Goal: Information Seeking & Learning: Check status

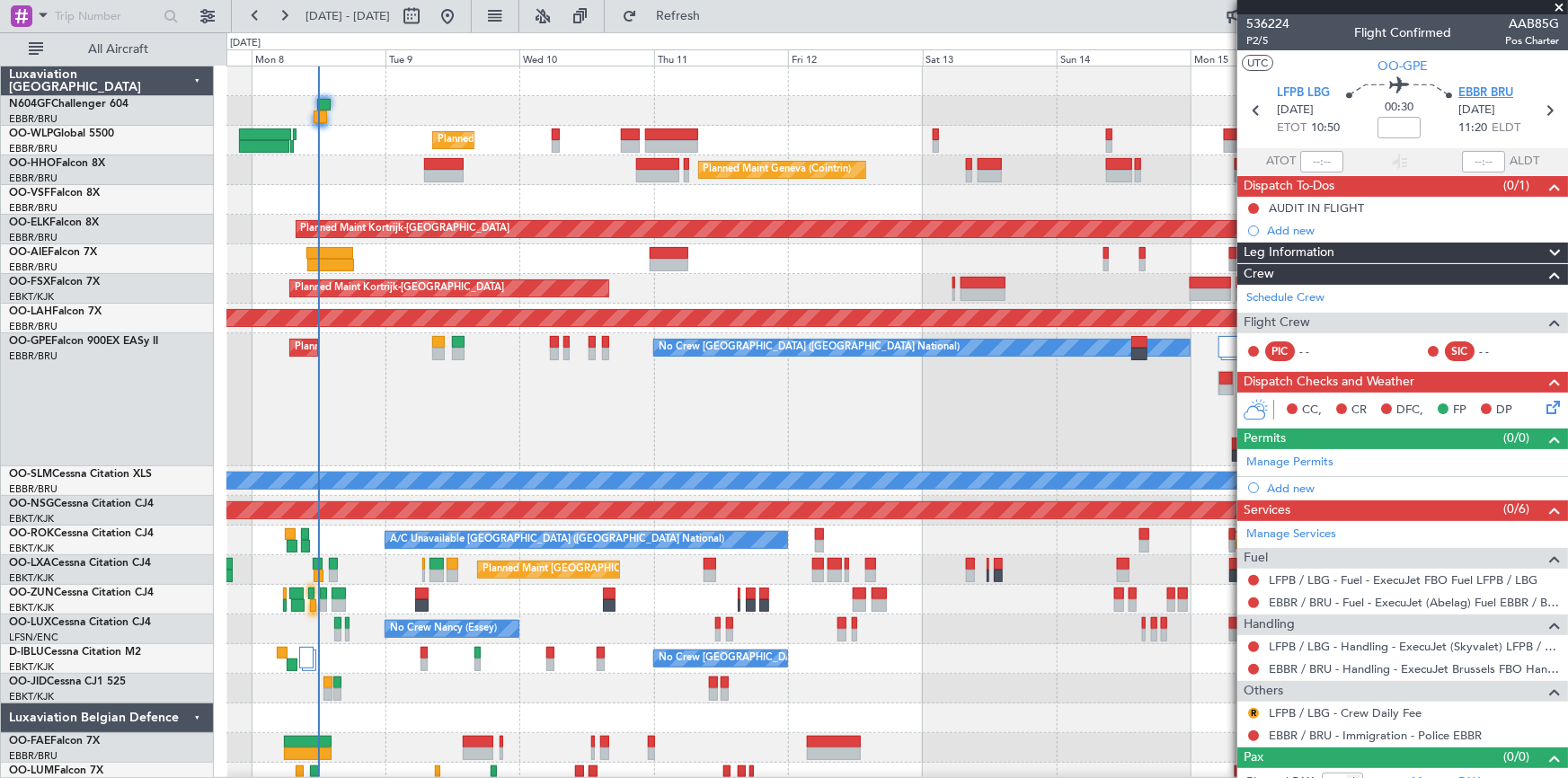
drag, startPoint x: 1481, startPoint y: 86, endPoint x: 1492, endPoint y: 89, distance: 11.4
click at [1492, 89] on span "EBBR BRU" at bounding box center [1486, 93] width 55 height 18
click at [1292, 86] on span "LFPB LBG" at bounding box center [1303, 93] width 53 height 18
click at [1505, 97] on span "EBBR BRU" at bounding box center [1486, 93] width 55 height 18
click at [1484, 547] on fb-app "[DATE] - [DATE] Refresh Quick Links All Aircraft Planned Maint Liege Planned Ma…" at bounding box center [784, 395] width 1568 height 764
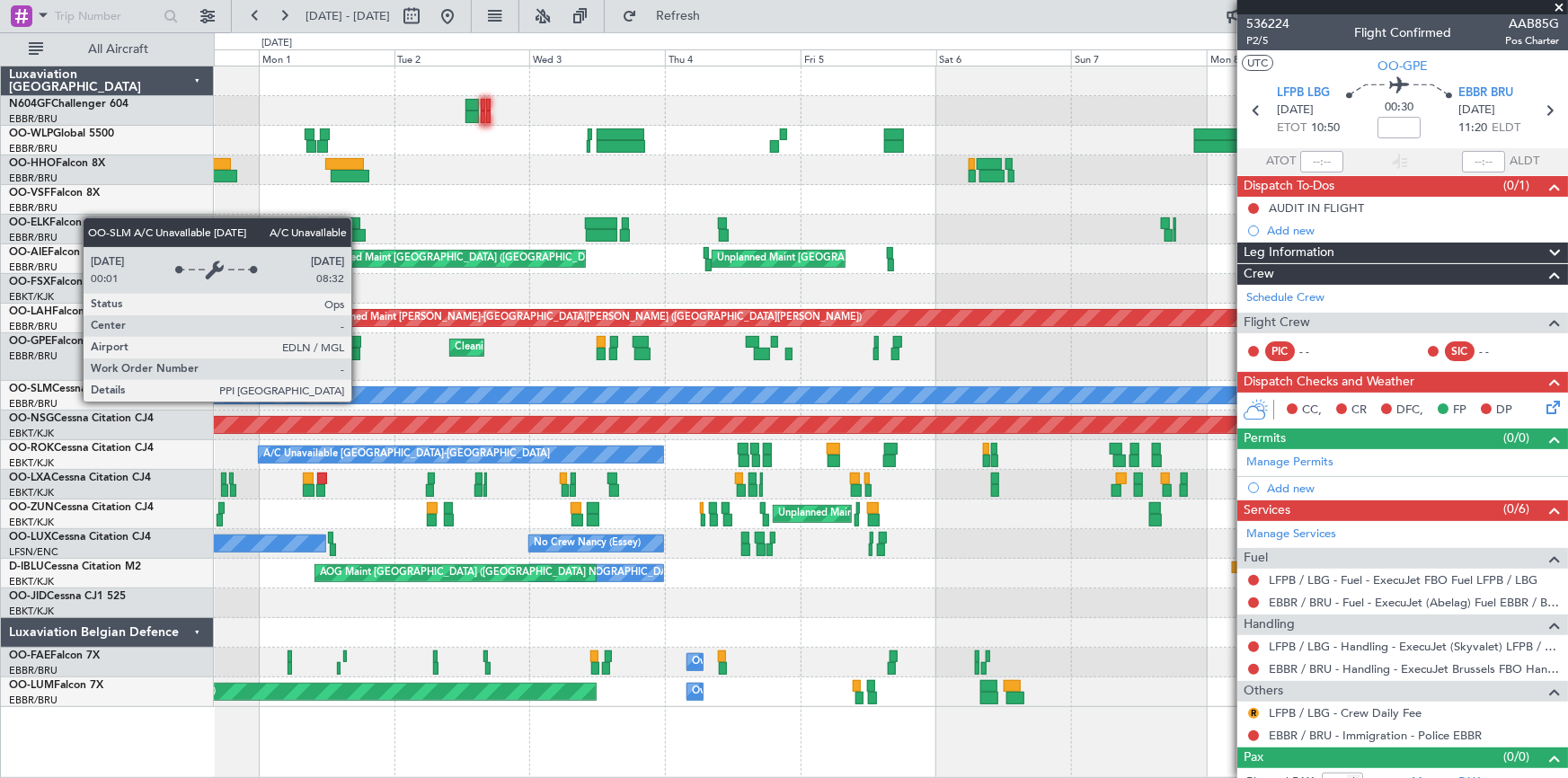
click at [1213, 513] on div "Planned Maint Liege Planned Maint [GEOGRAPHIC_DATA] ([GEOGRAPHIC_DATA]) Planned…" at bounding box center [891, 386] width 1354 height 640
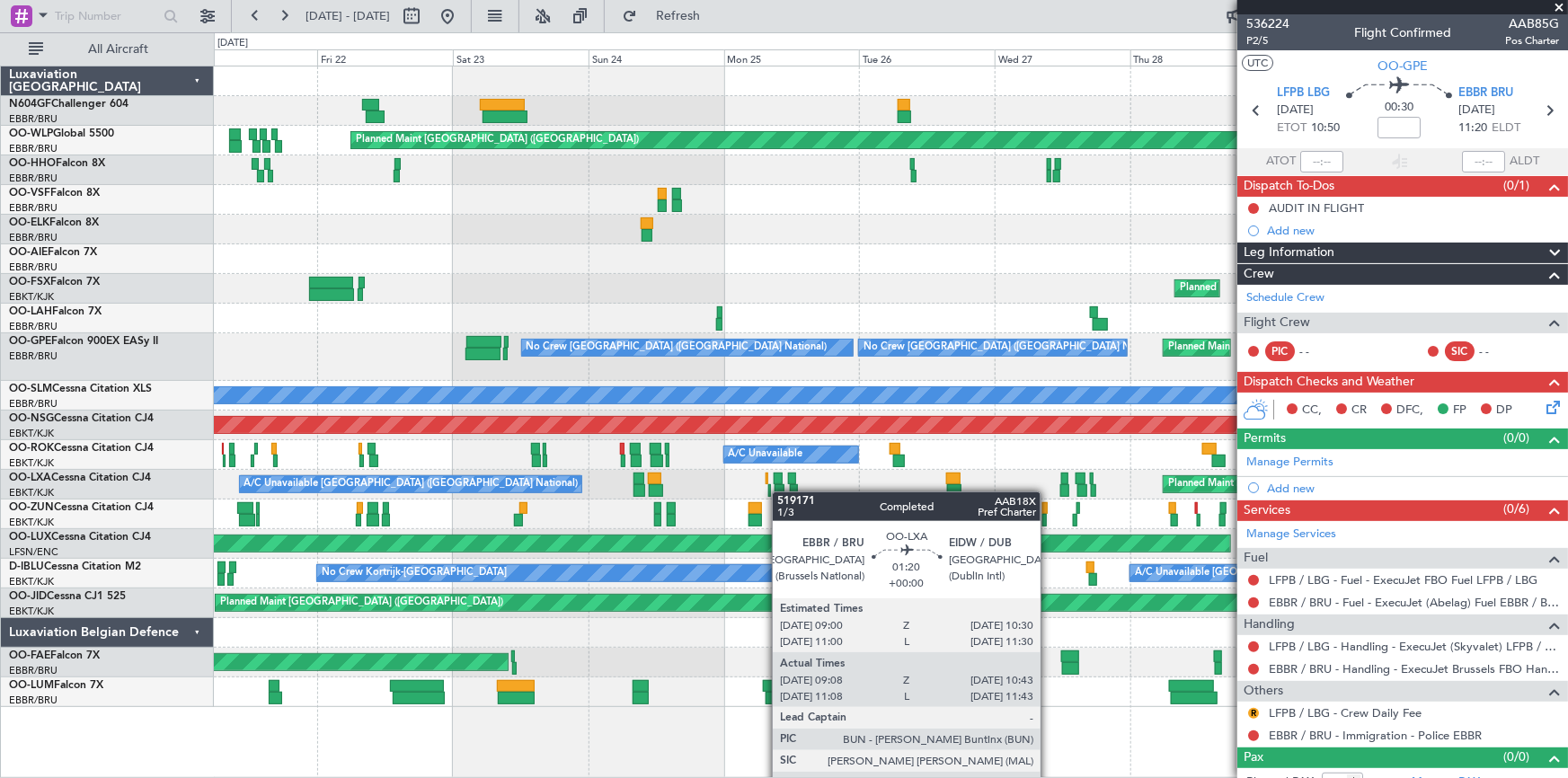
click at [781, 491] on div at bounding box center [779, 491] width 10 height 13
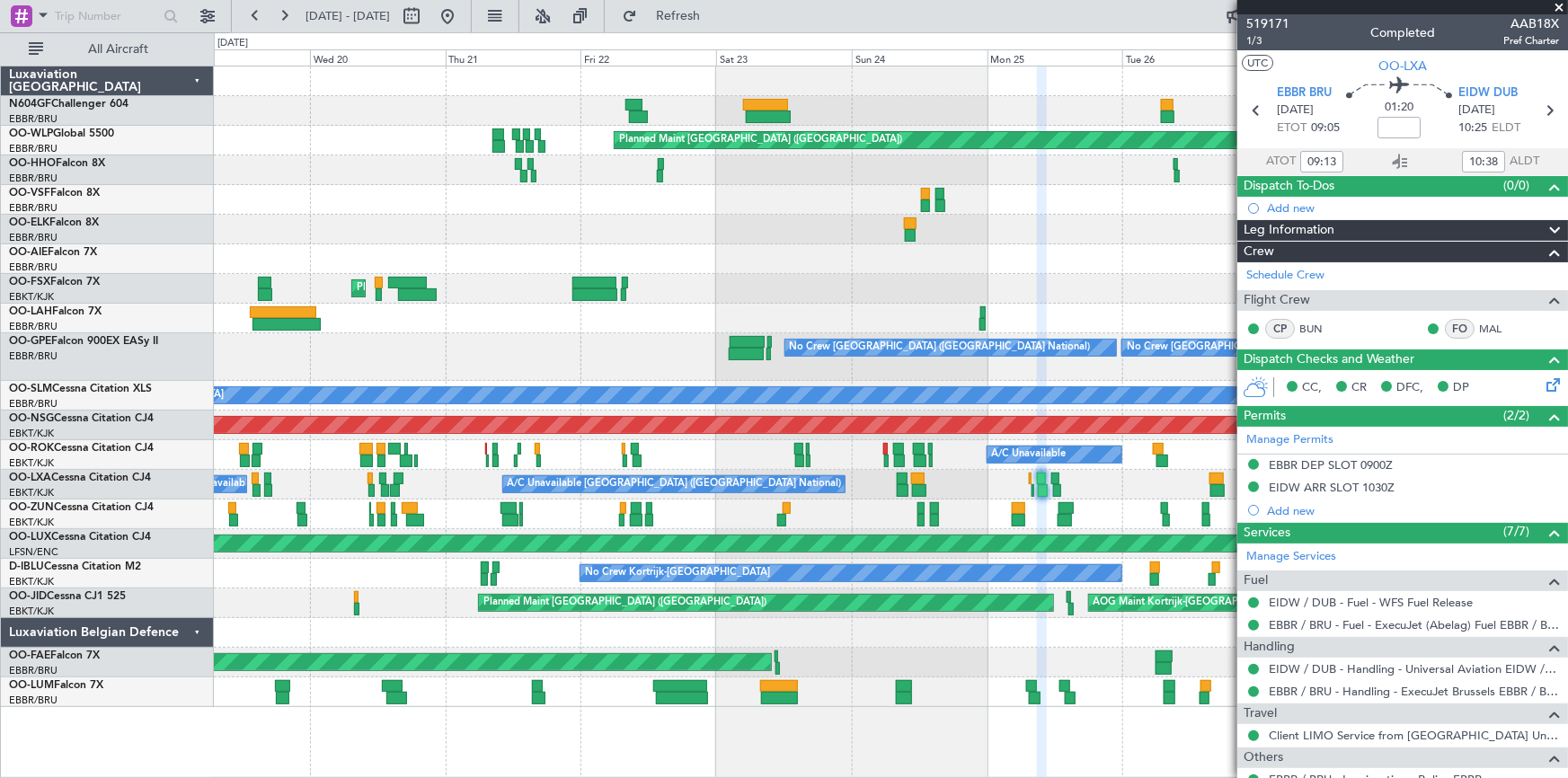
click at [1567, 462] on fb-app "[DATE] - [DATE] Refresh Quick Links All Aircraft Planned Maint [GEOGRAPHIC_DATA…" at bounding box center [784, 395] width 1568 height 764
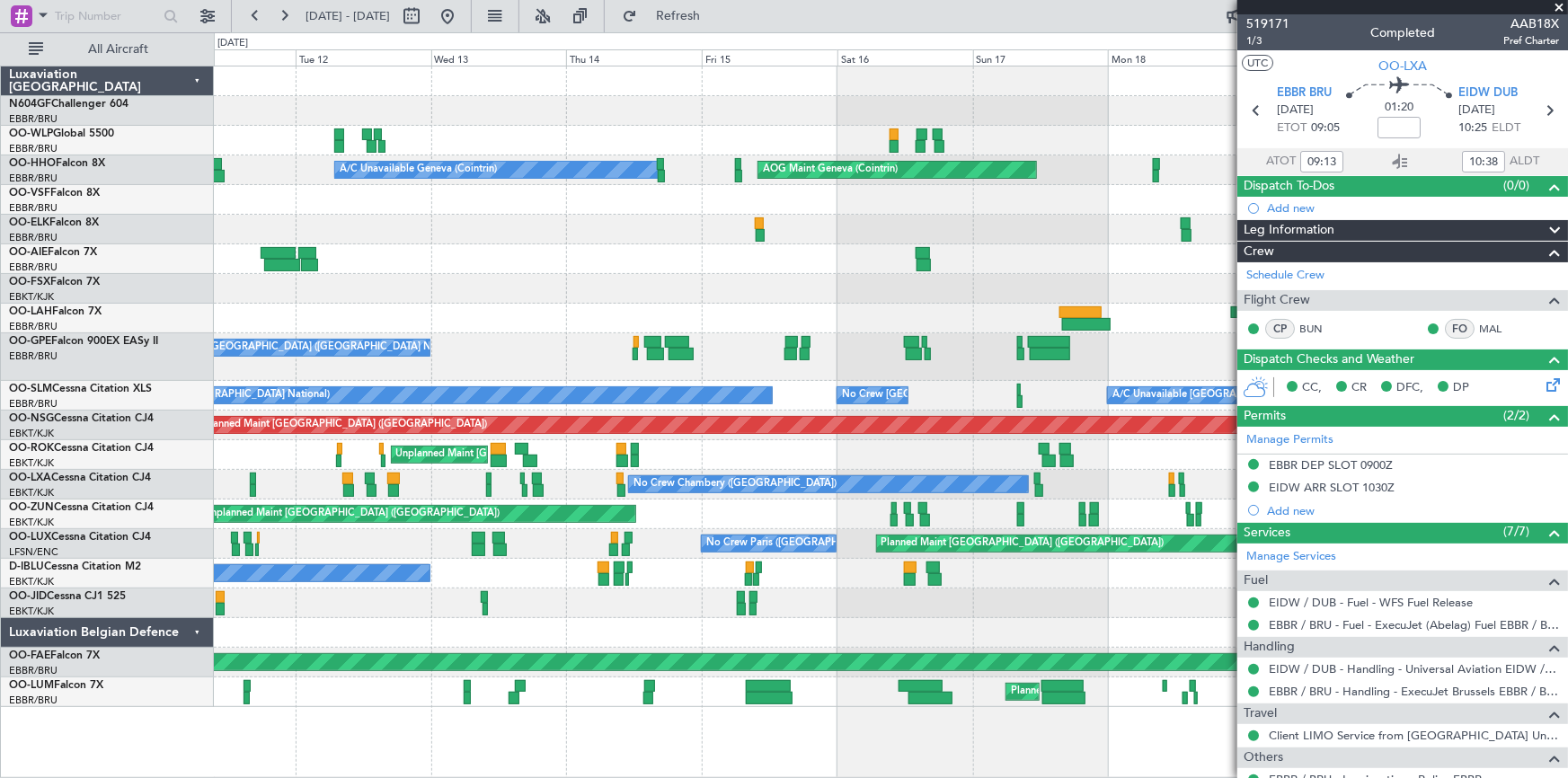
click at [1559, 426] on fb-app "[DATE] - [DATE] Refresh Quick Links All Aircraft Planned Maint [GEOGRAPHIC_DATA…" at bounding box center [784, 395] width 1568 height 764
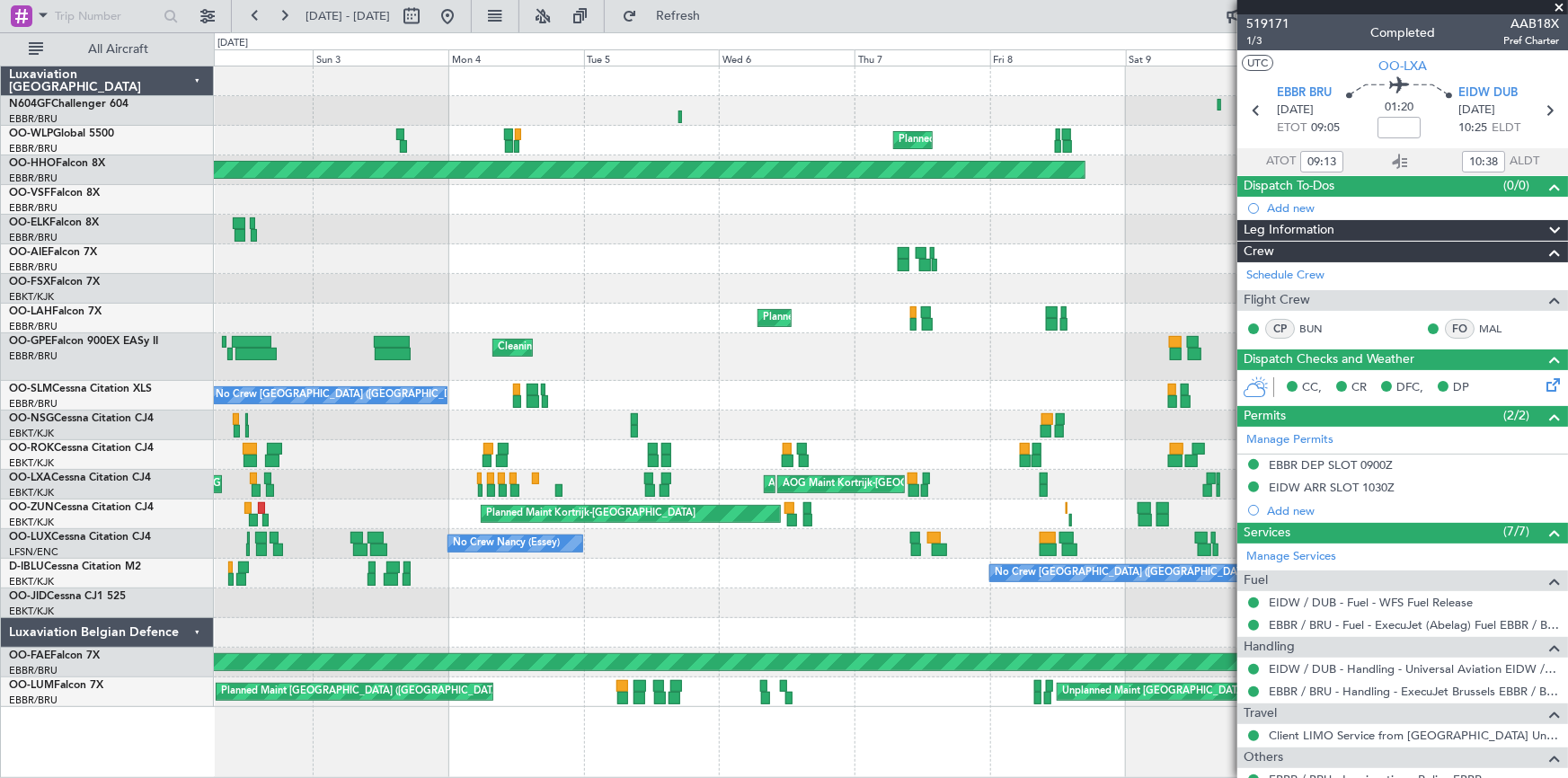
click at [1269, 381] on fb-app "[DATE] - [DATE] Refresh Quick Links All Aircraft Planned Maint Milan ([GEOGRAPH…" at bounding box center [784, 395] width 1568 height 764
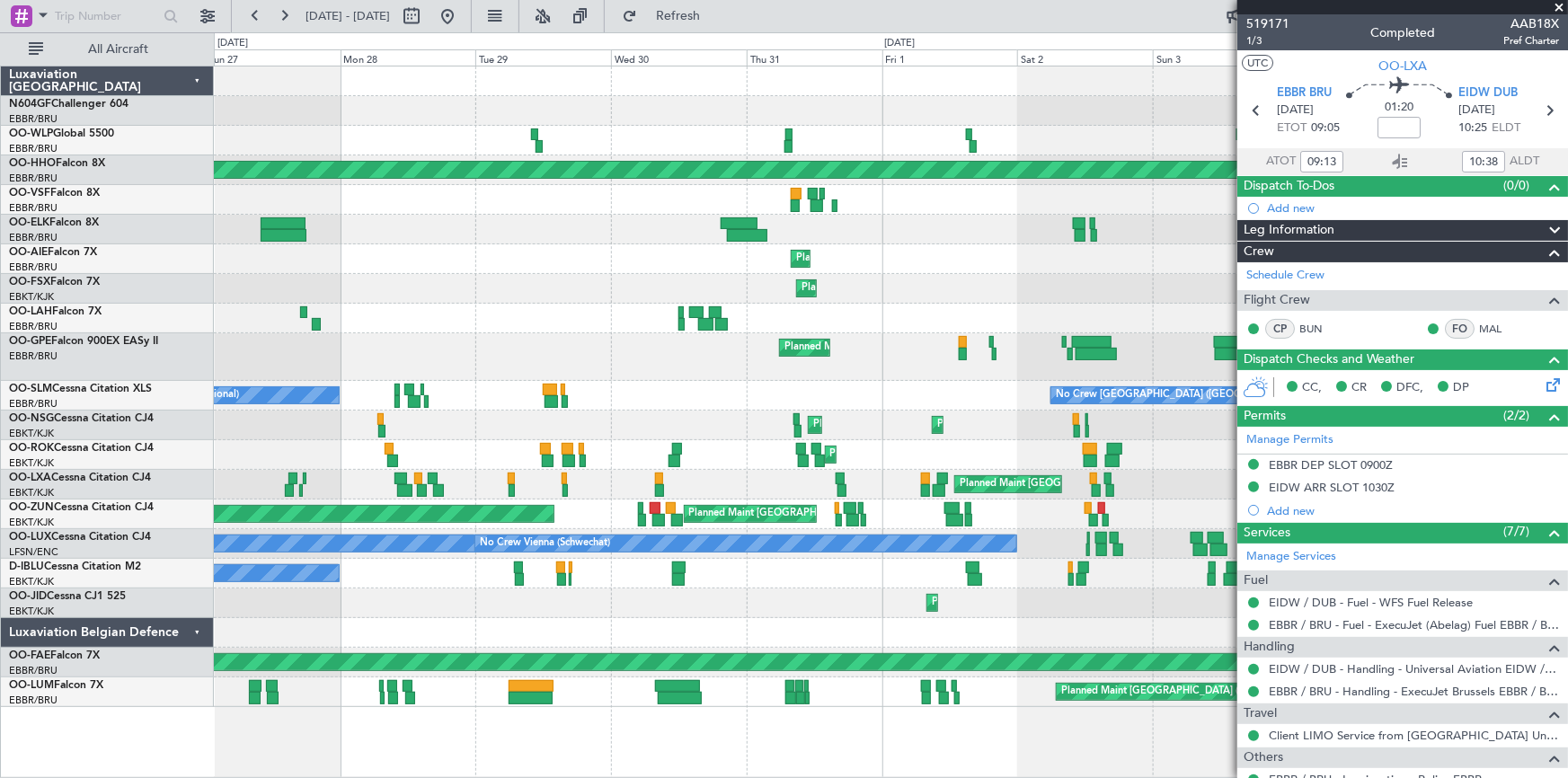
click at [1440, 345] on fb-app "[DATE] - [DATE] Refresh Quick Links All Aircraft Planned Maint Milan ([GEOGRAPH…" at bounding box center [784, 395] width 1568 height 764
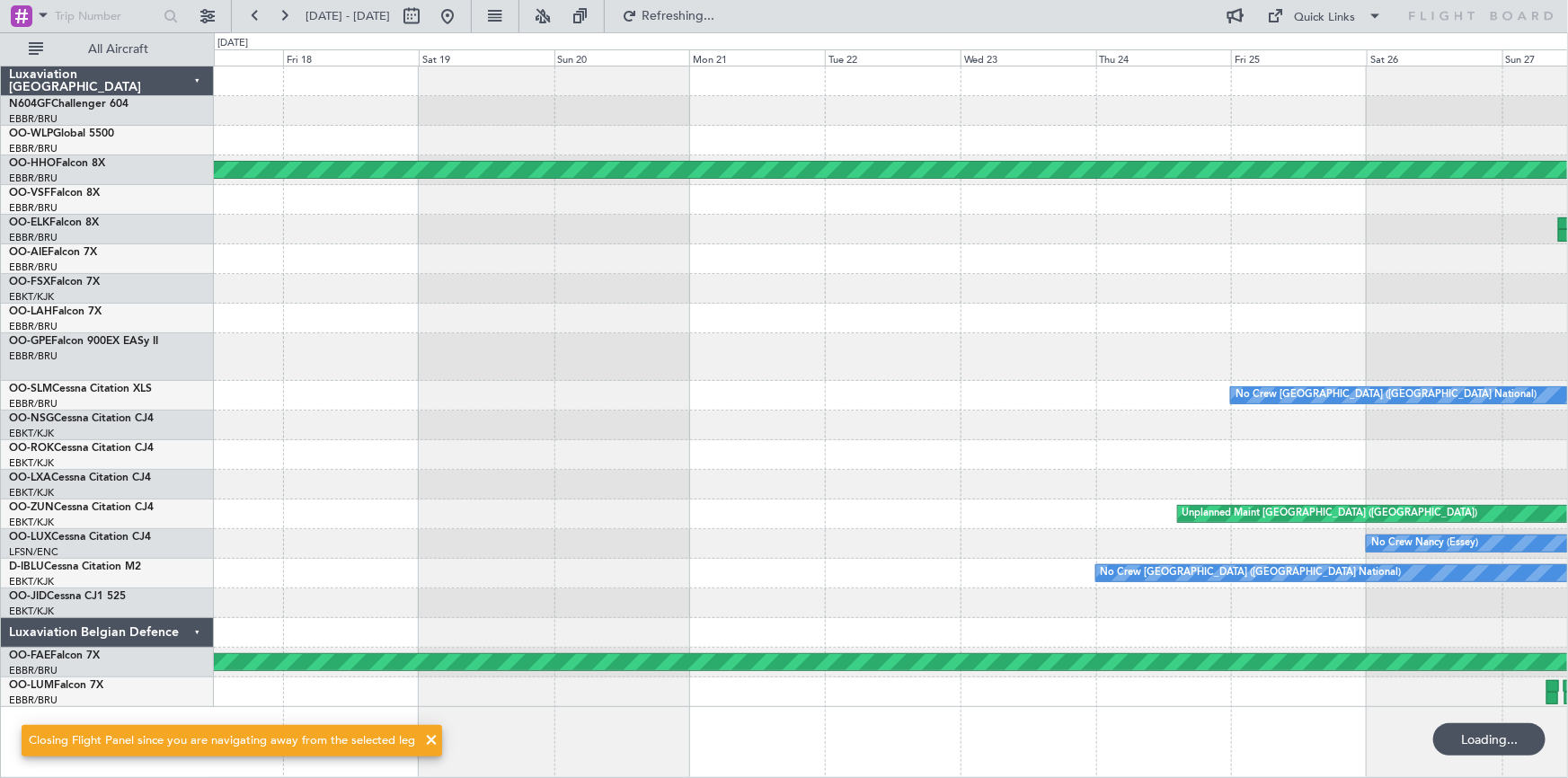
click at [580, 314] on div "Planned Maint Geneva (Cointrin) No Crew [GEOGRAPHIC_DATA] (Brussels National) U…" at bounding box center [891, 386] width 1354 height 640
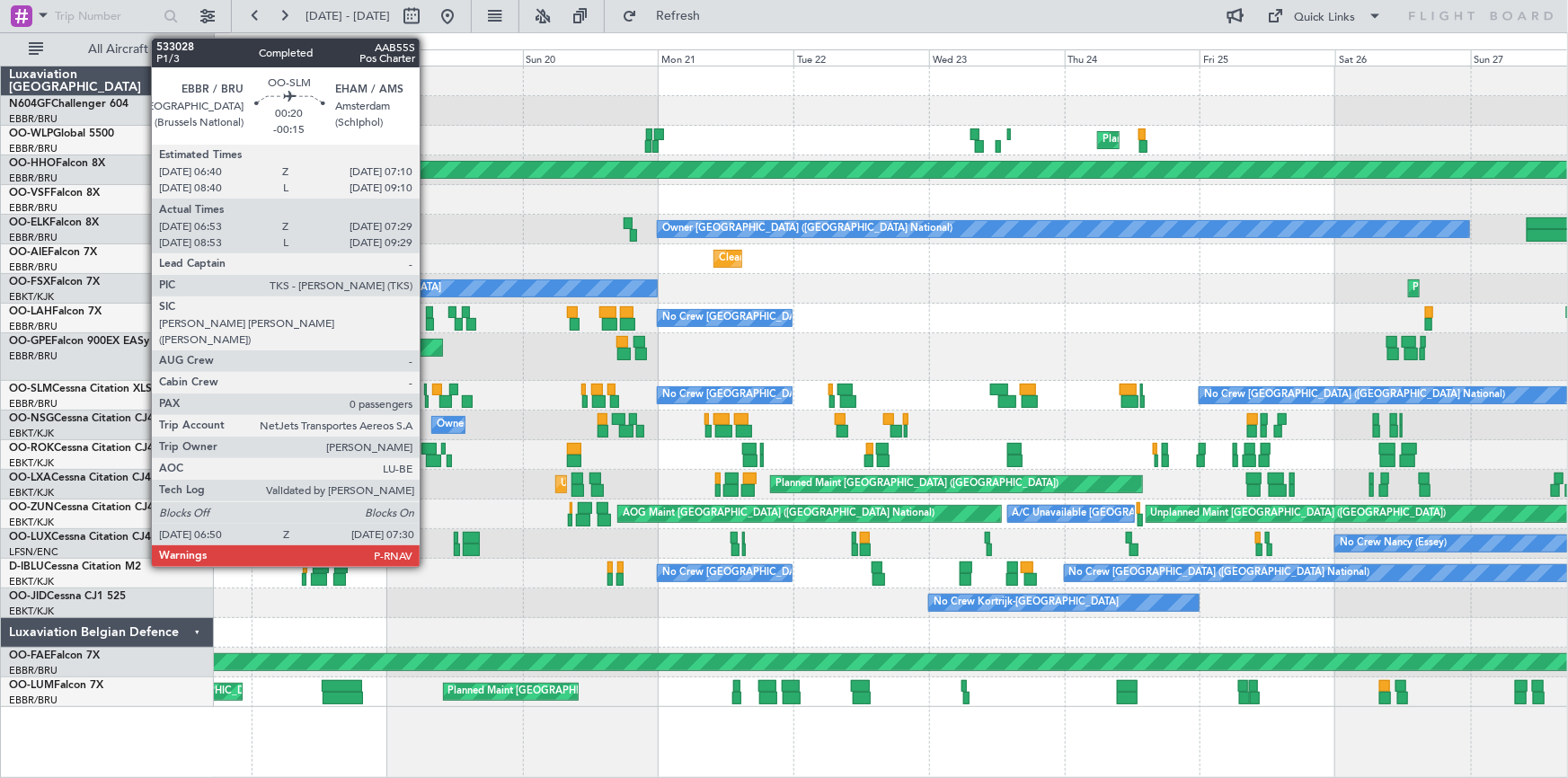
click at [428, 398] on div at bounding box center [427, 402] width 5 height 13
